Goal: Information Seeking & Learning: Learn about a topic

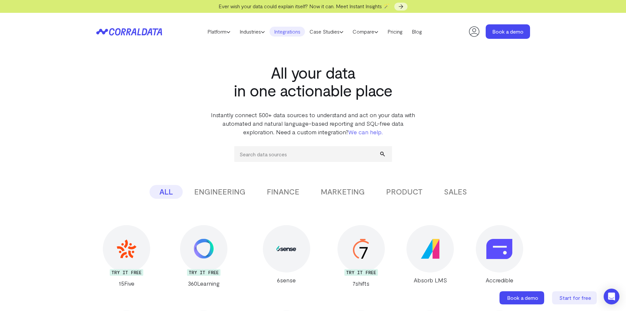
click at [285, 192] on button "FINANCE" at bounding box center [283, 192] width 52 height 14
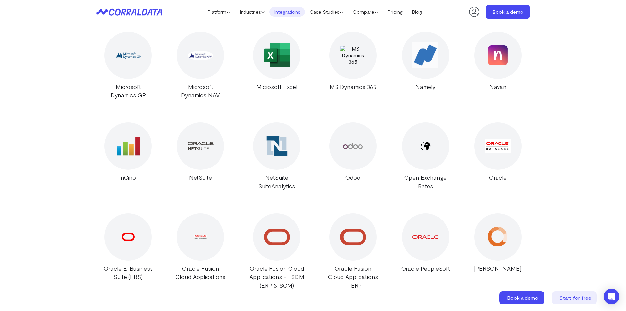
scroll to position [1170, 0]
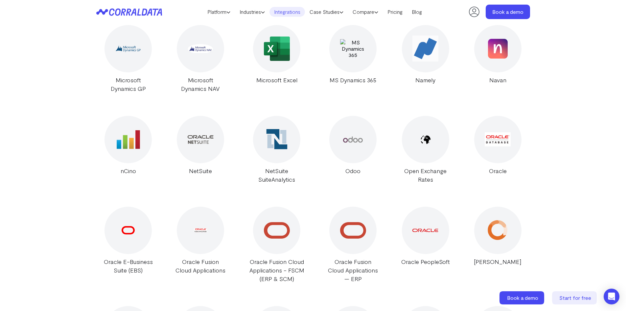
click at [274, 57] on div at bounding box center [276, 48] width 47 height 47
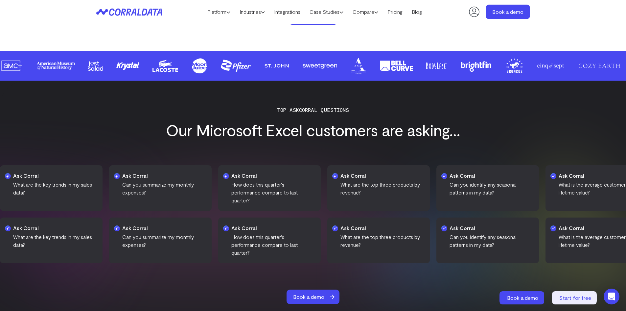
scroll to position [644, 0]
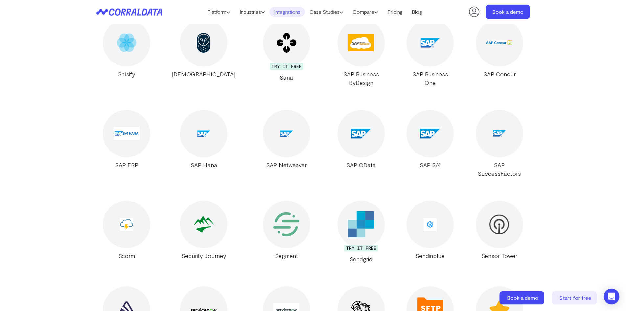
scroll to position [9938, 0]
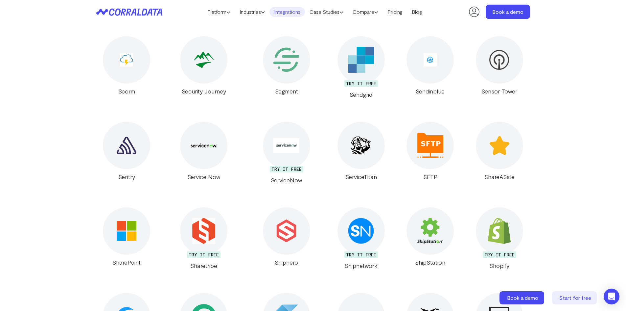
click at [427, 122] on div at bounding box center [430, 145] width 47 height 47
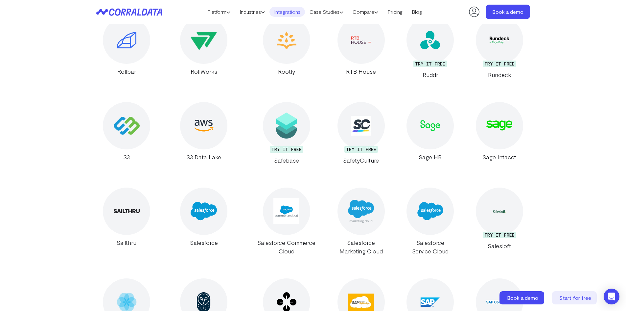
scroll to position [9511, 0]
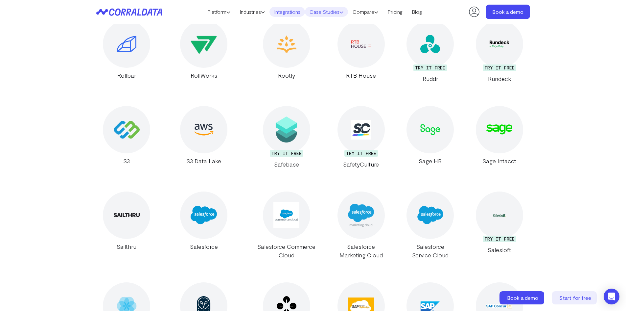
click at [326, 11] on link "Case Studies" at bounding box center [326, 12] width 43 height 10
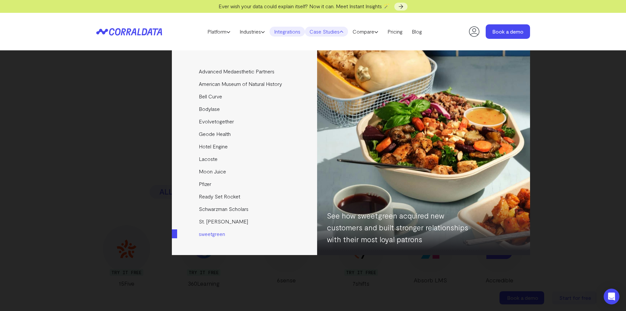
click at [213, 234] on link "sweetgreen" at bounding box center [245, 234] width 146 height 12
